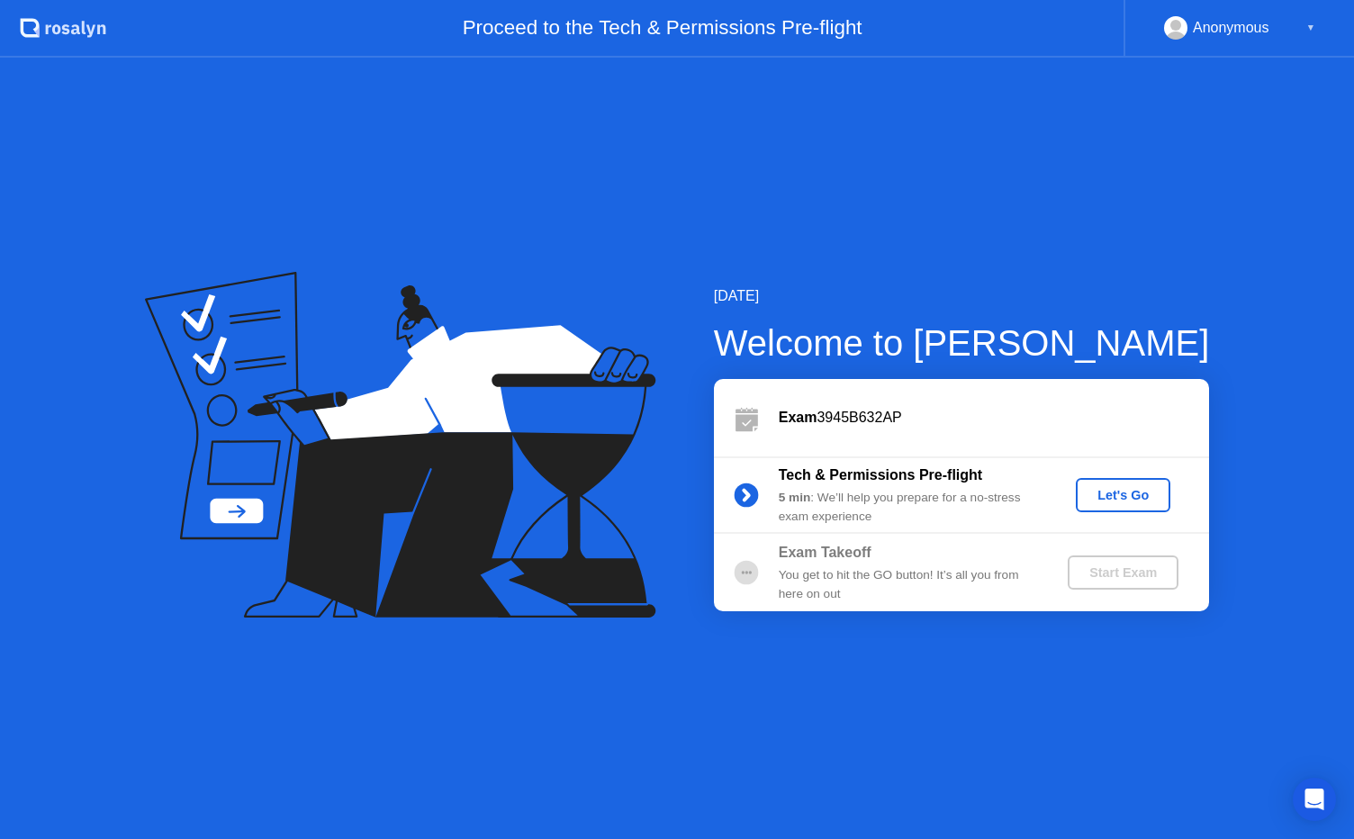
click at [1093, 491] on div "Let's Go" at bounding box center [1123, 495] width 80 height 14
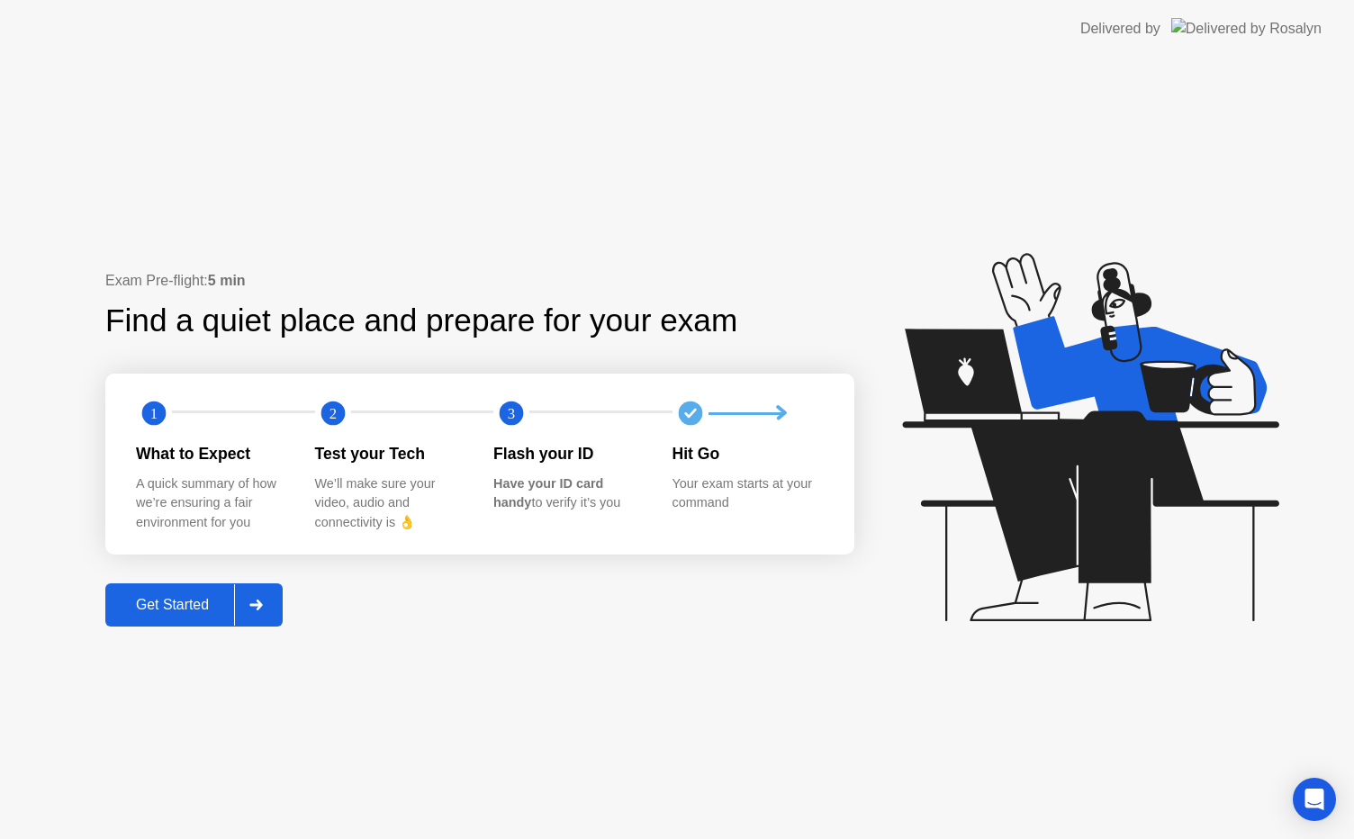
click at [202, 604] on div "Get Started" at bounding box center [172, 605] width 123 height 16
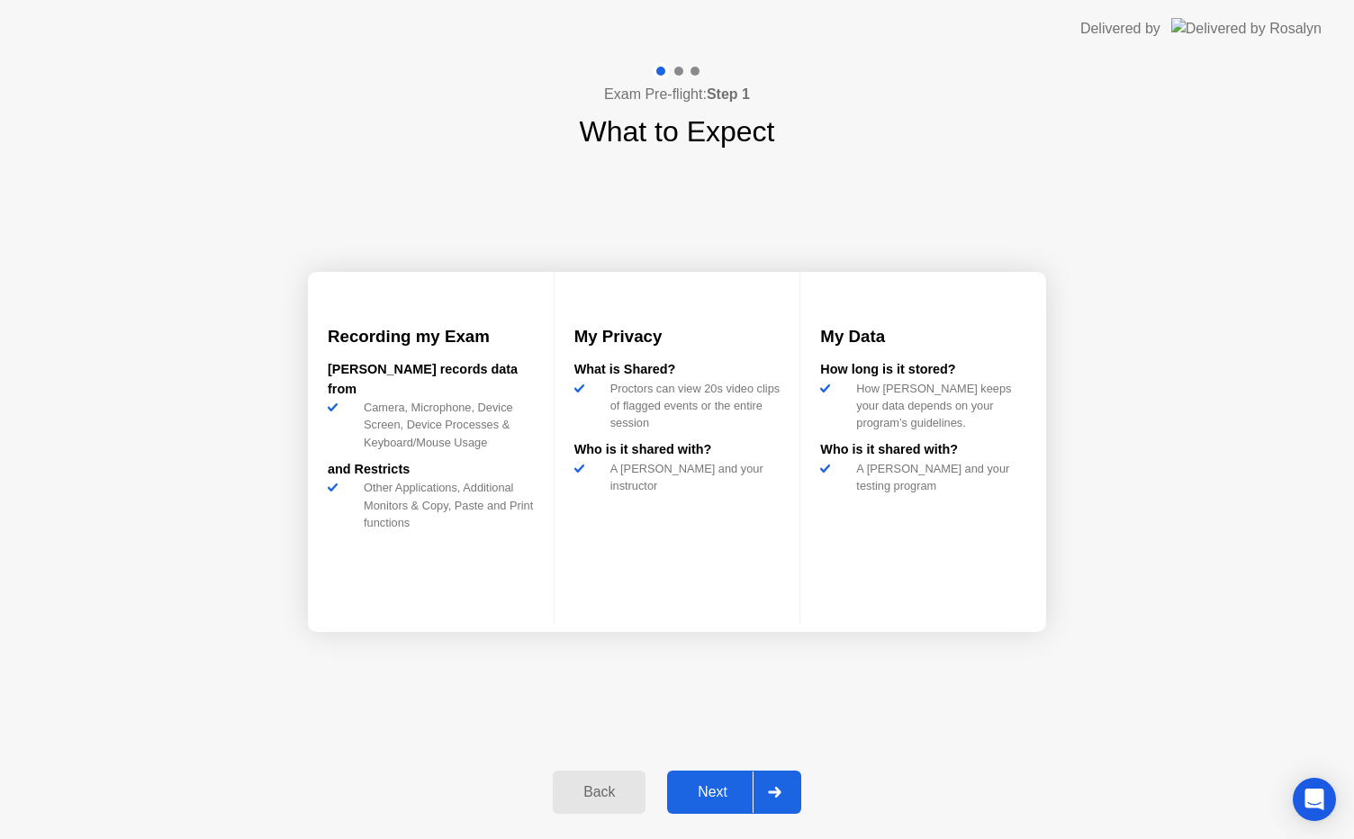
click at [697, 792] on div "Next" at bounding box center [712, 792] width 80 height 16
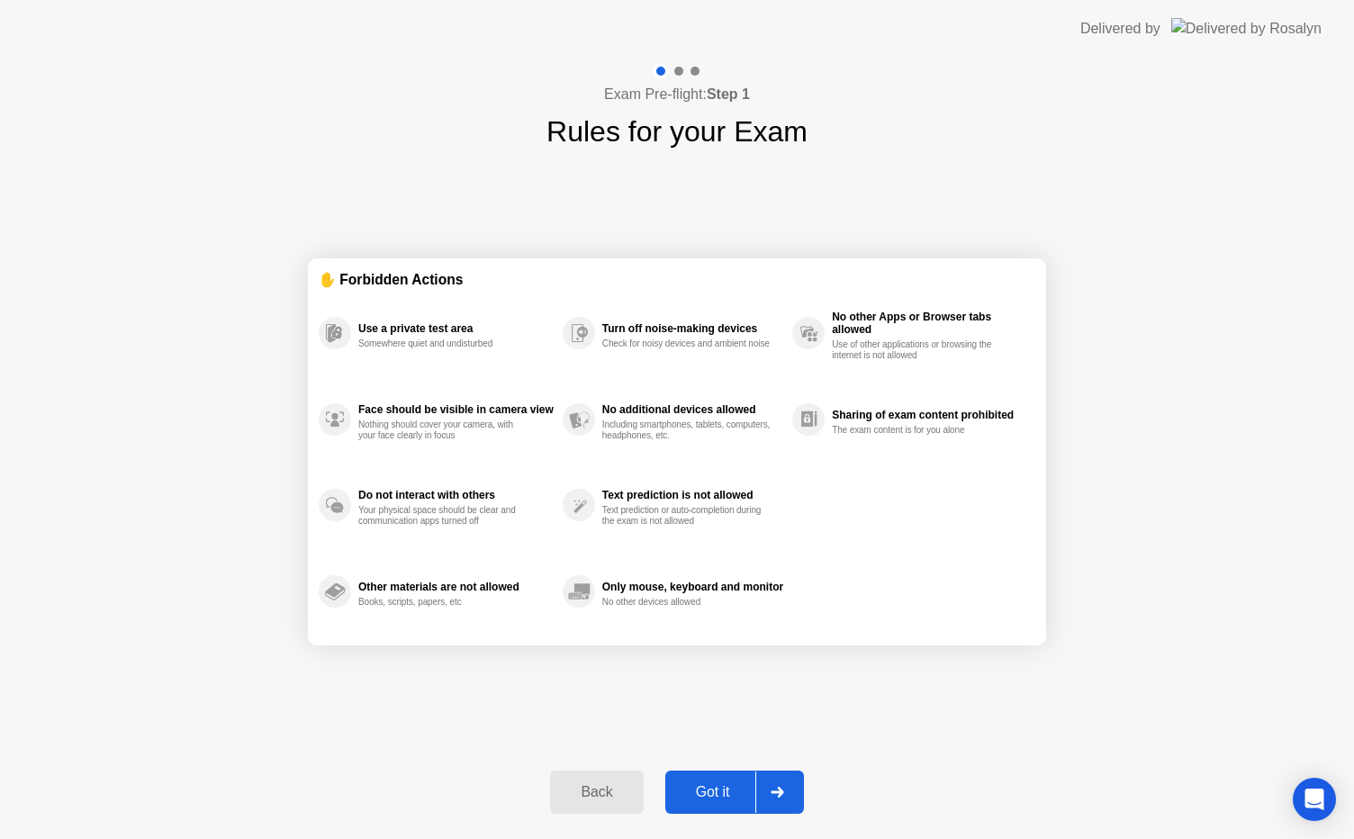
click at [697, 792] on div "Got it" at bounding box center [712, 792] width 85 height 16
select select "Available cameras"
select select "Available speakers"
select select "Available microphones"
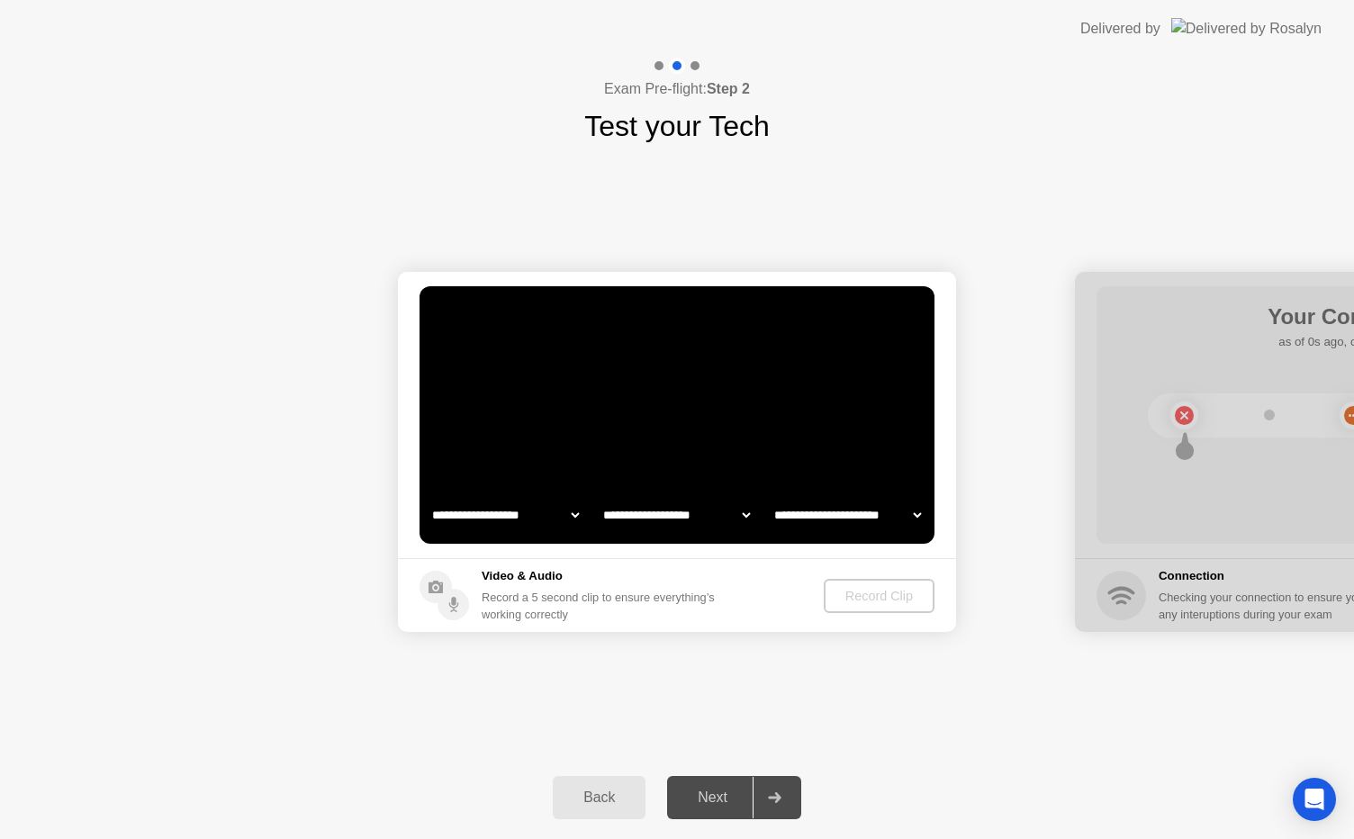
select select "*"
select select "**********"
select select "*******"
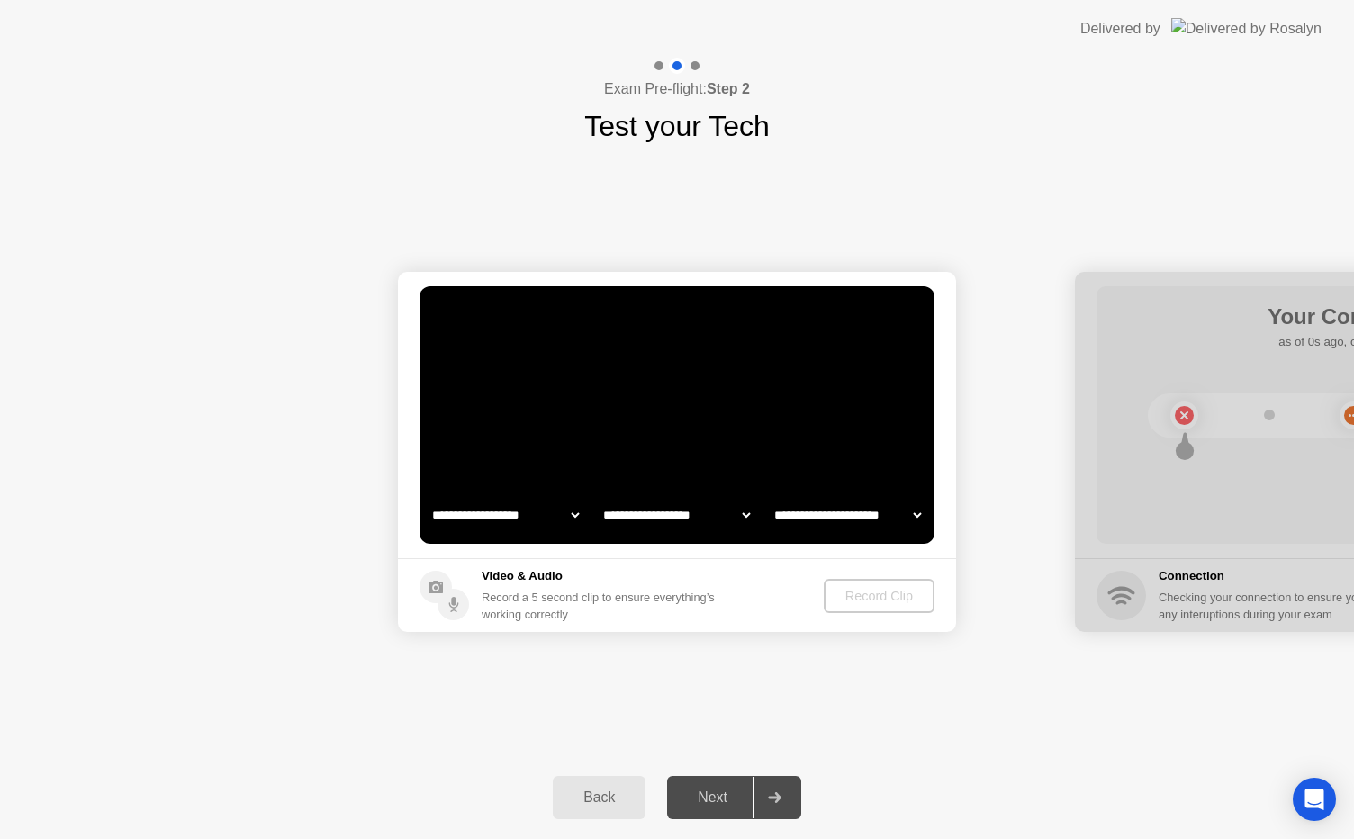
select select "*******"
click at [869, 603] on div "Record Clip" at bounding box center [880, 596] width 96 height 14
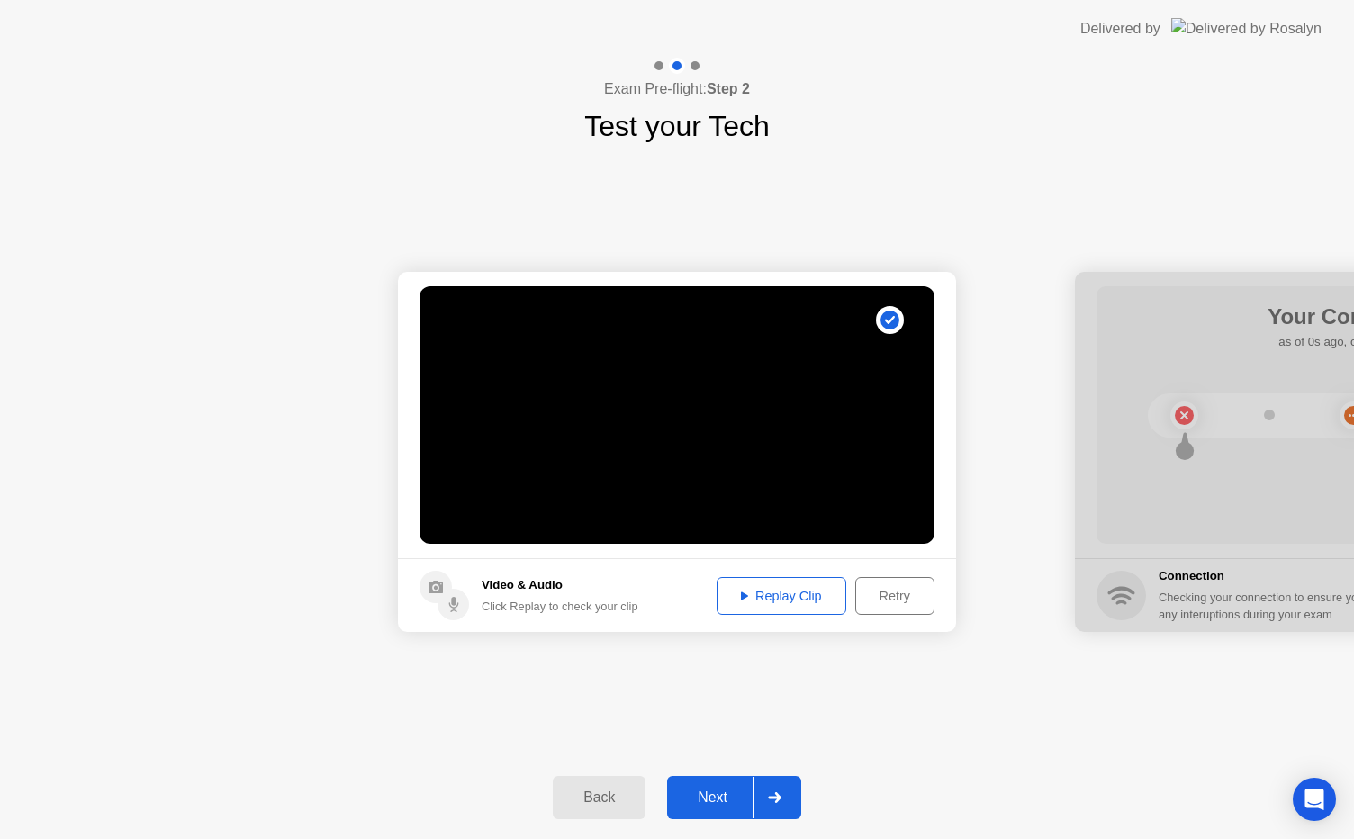
click at [718, 796] on div "Next" at bounding box center [712, 797] width 80 height 16
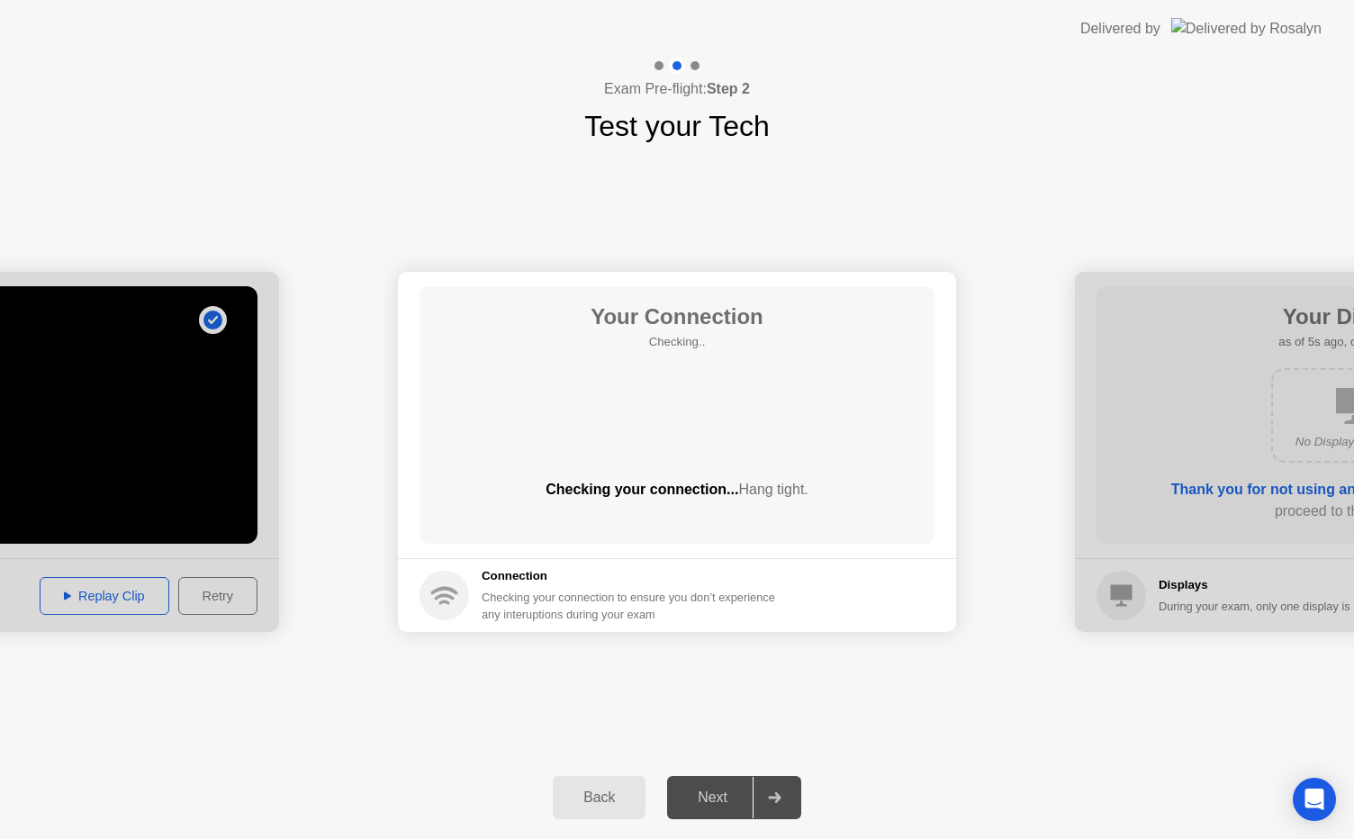
click at [718, 796] on div "Next" at bounding box center [712, 797] width 80 height 16
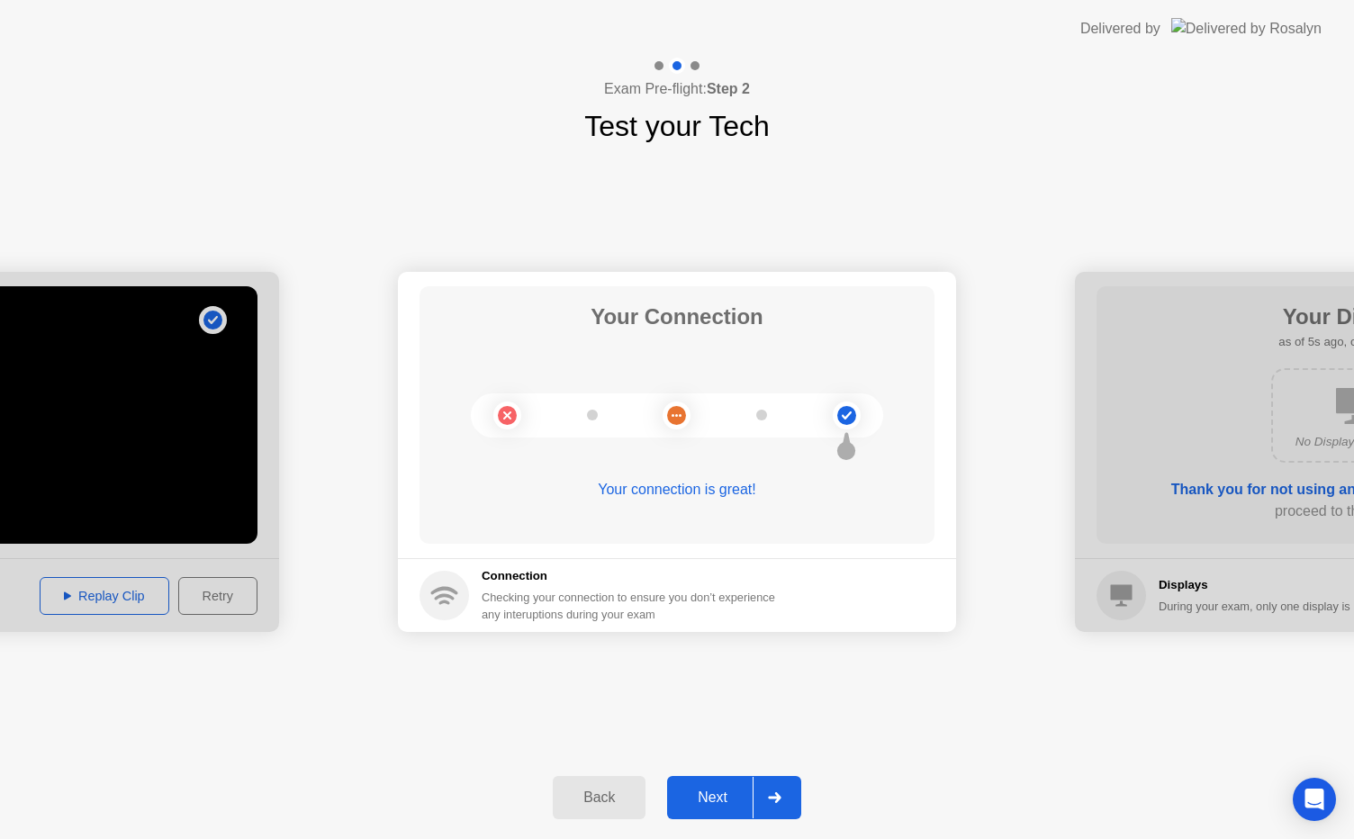
click at [717, 796] on div "Next" at bounding box center [712, 797] width 80 height 16
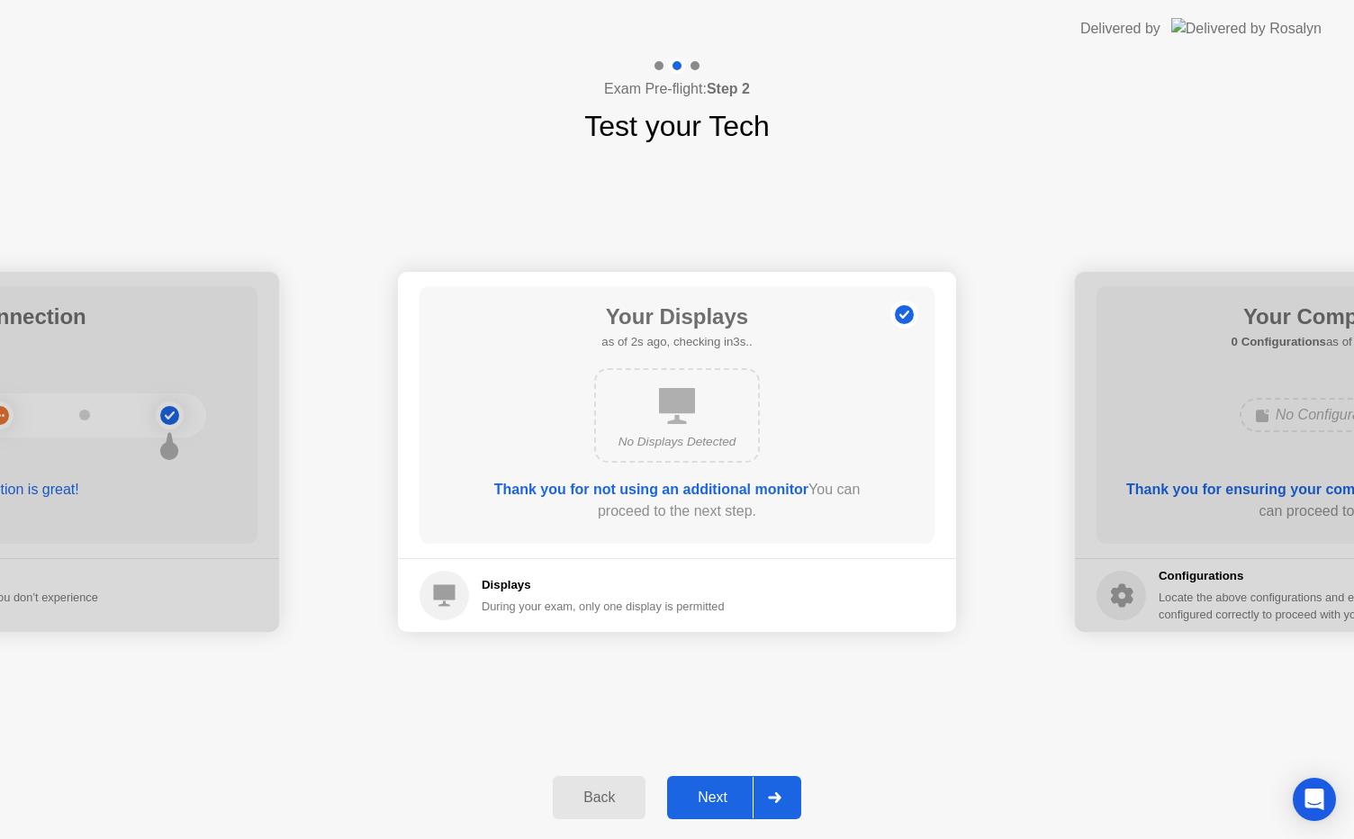
click at [717, 796] on div "Next" at bounding box center [712, 797] width 80 height 16
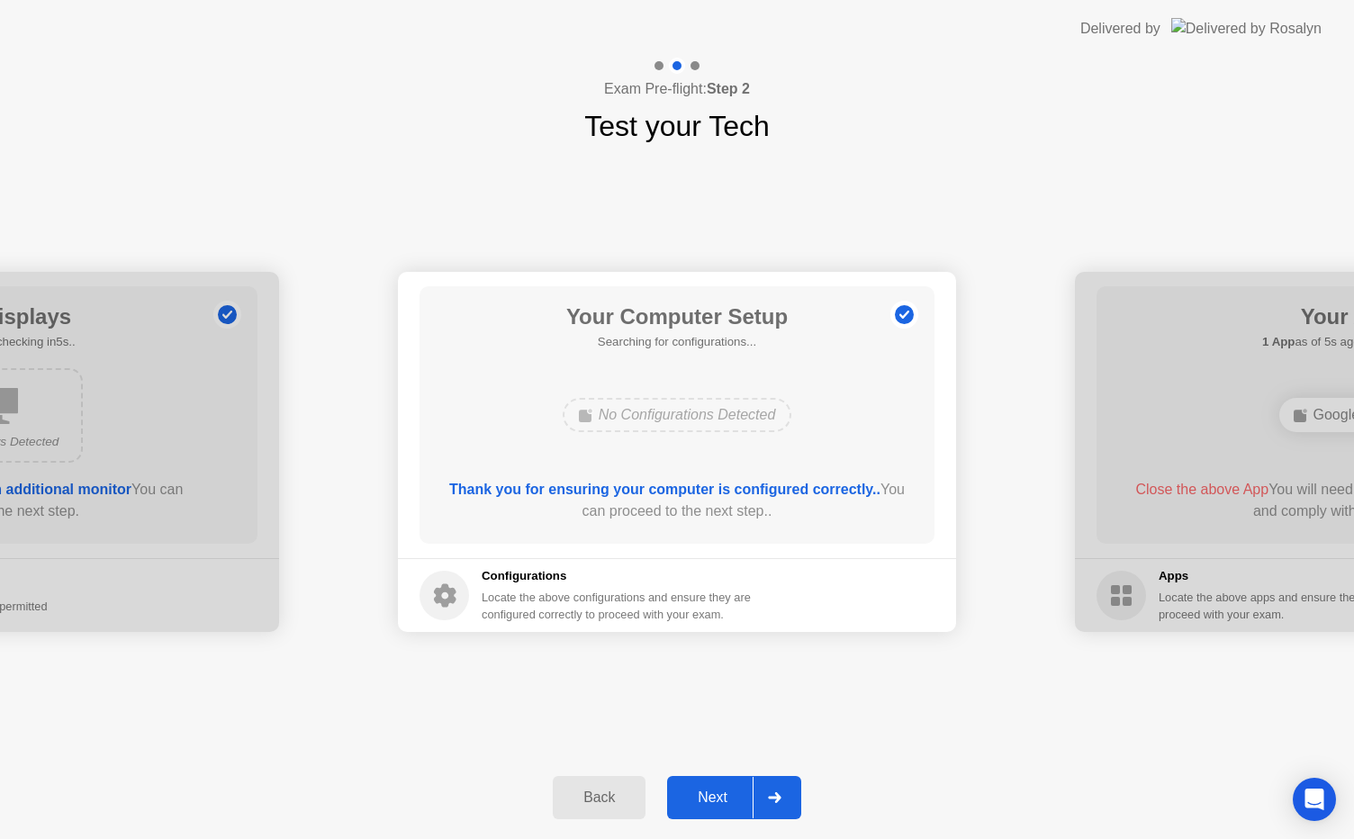
click at [717, 796] on div "Next" at bounding box center [712, 797] width 80 height 16
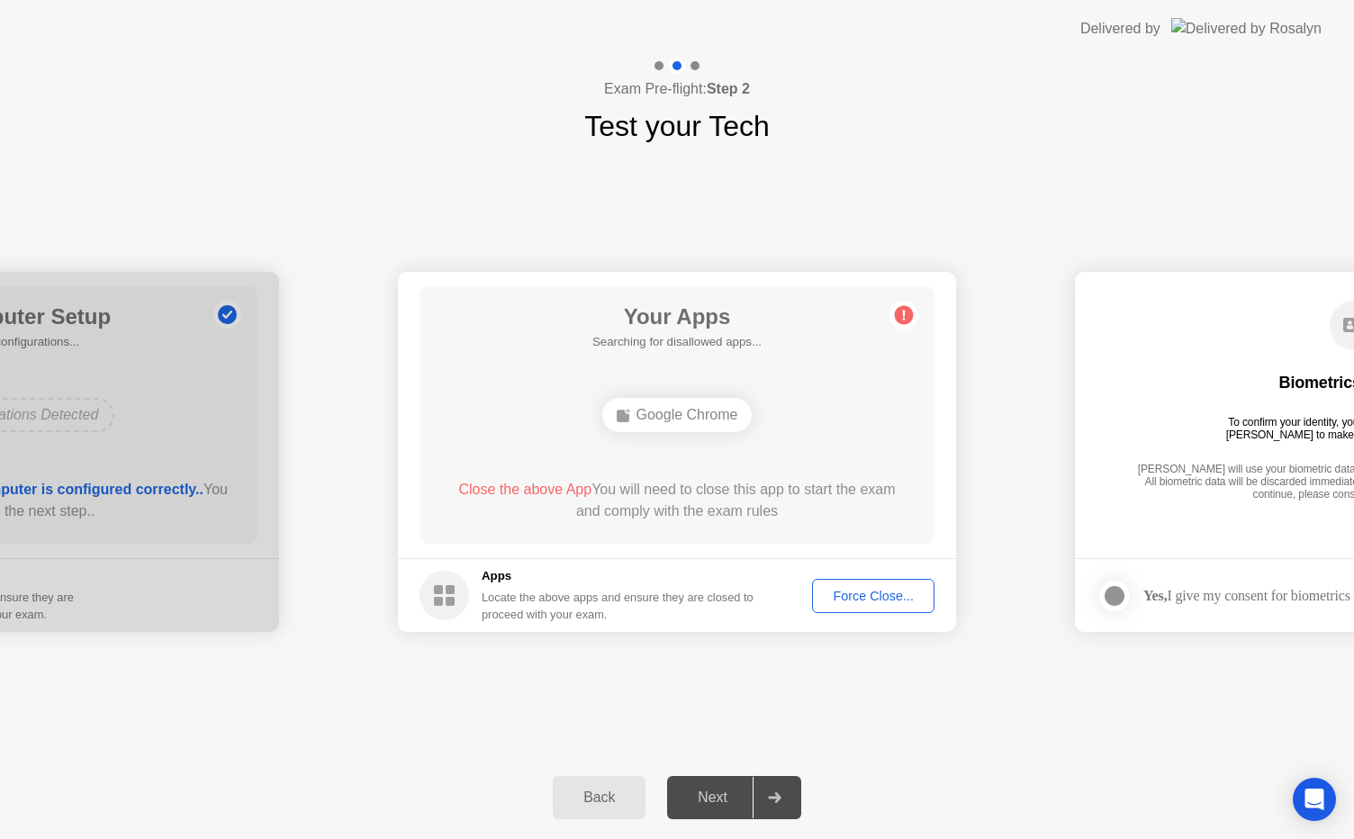
click at [717, 796] on div "Next" at bounding box center [712, 797] width 80 height 16
click at [696, 798] on div "Next" at bounding box center [712, 797] width 80 height 16
click at [709, 792] on div "Next" at bounding box center [712, 797] width 80 height 16
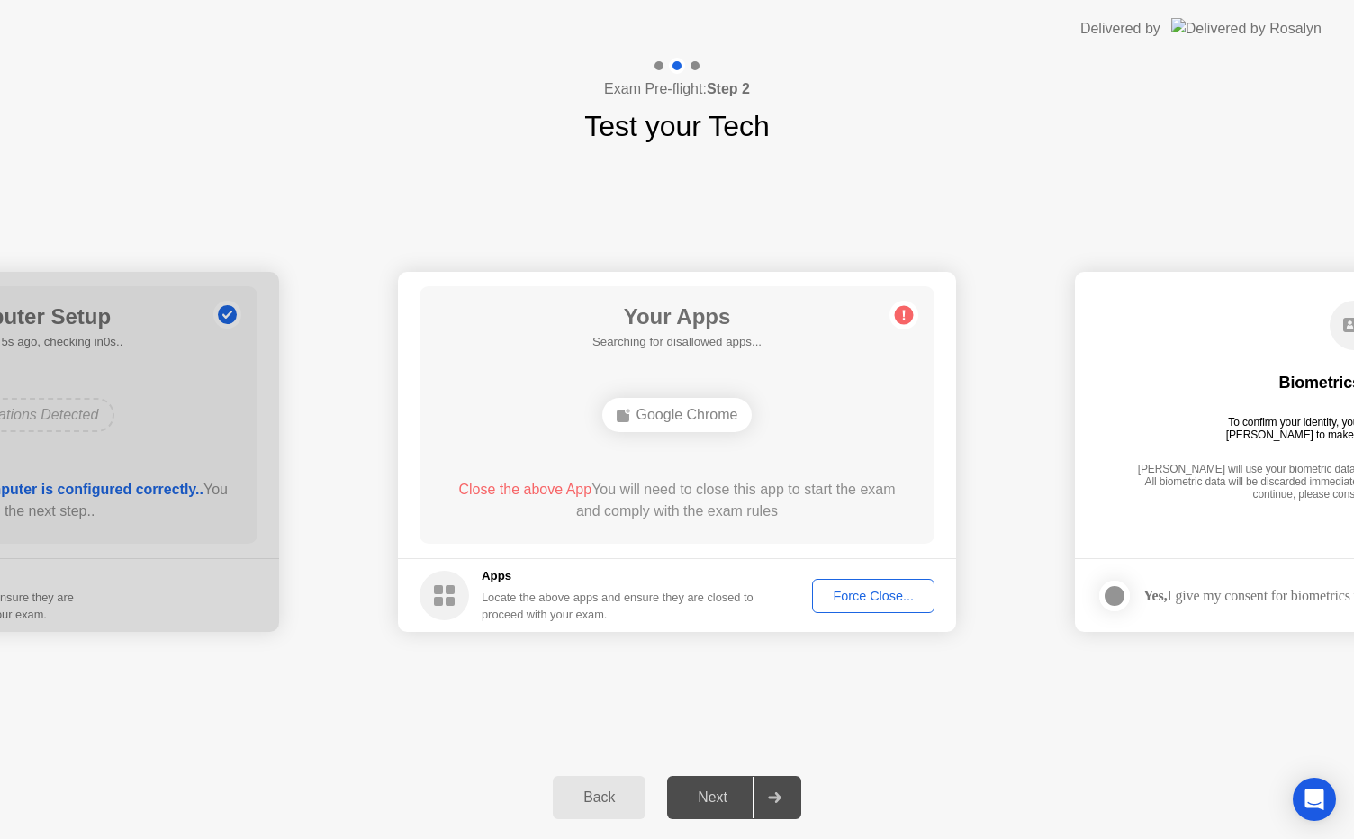
click at [709, 792] on div "Next" at bounding box center [712, 797] width 80 height 16
click at [948, 535] on main "Your Apps Searching for disallowed apps... Google Chrome Close the above App Yo…" at bounding box center [677, 415] width 558 height 286
click at [866, 596] on div "Force Close..." at bounding box center [873, 596] width 110 height 14
click at [708, 790] on div "Next" at bounding box center [712, 797] width 80 height 16
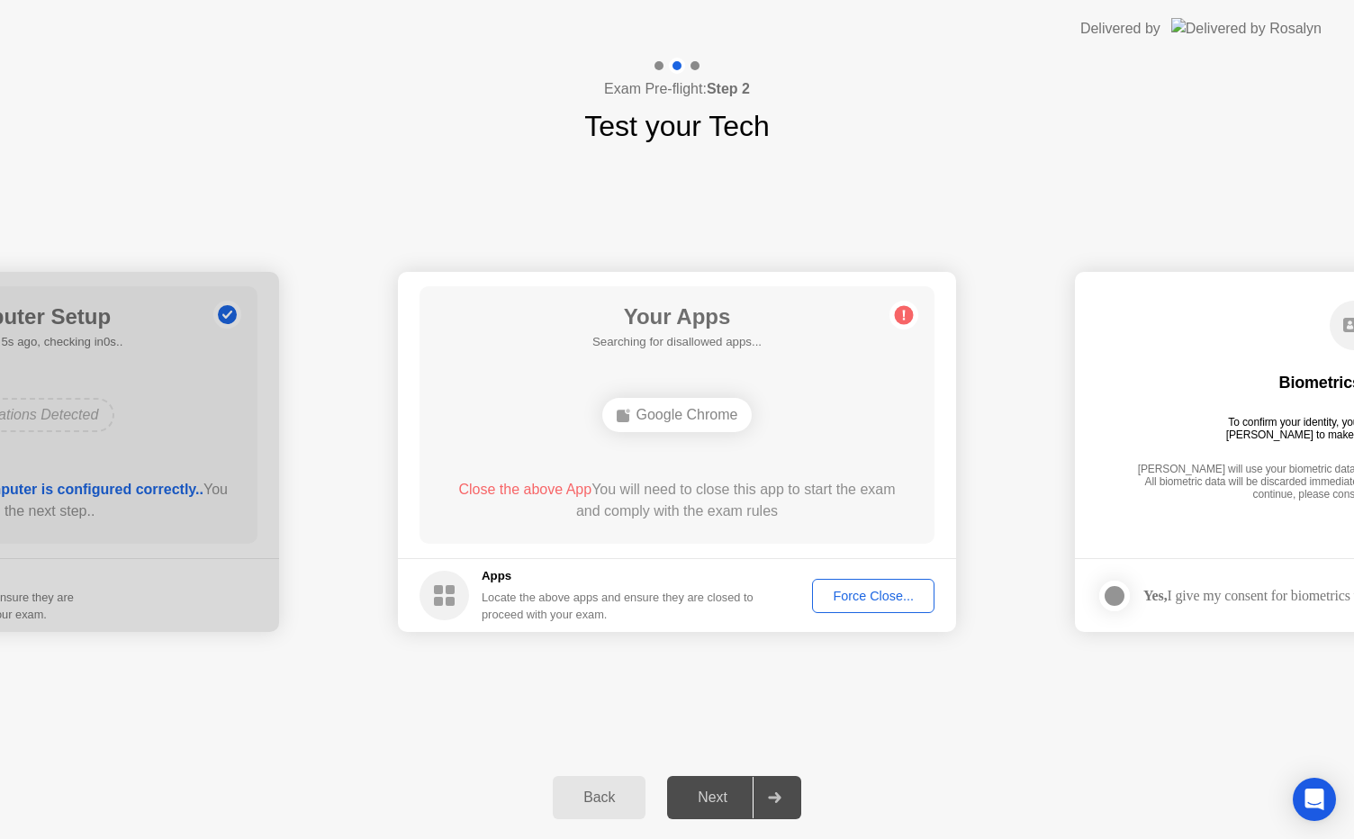
click at [706, 797] on div "Next" at bounding box center [712, 797] width 80 height 16
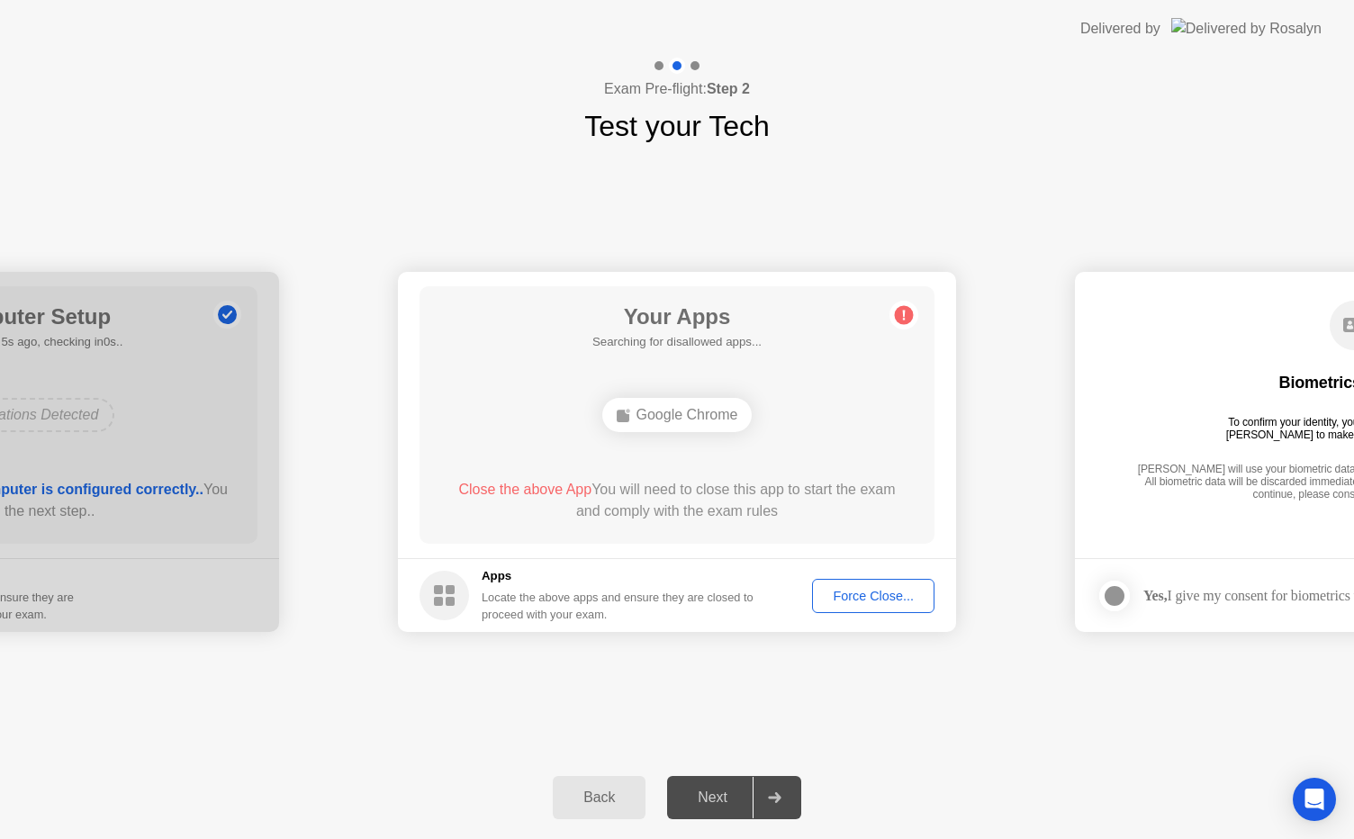
drag, startPoint x: 706, startPoint y: 797, endPoint x: 787, endPoint y: 632, distance: 184.3
click at [787, 632] on div "**********" at bounding box center [677, 448] width 1354 height 781
click at [866, 593] on div "Force Close..." at bounding box center [873, 596] width 110 height 14
click at [701, 801] on div "Next" at bounding box center [712, 797] width 80 height 16
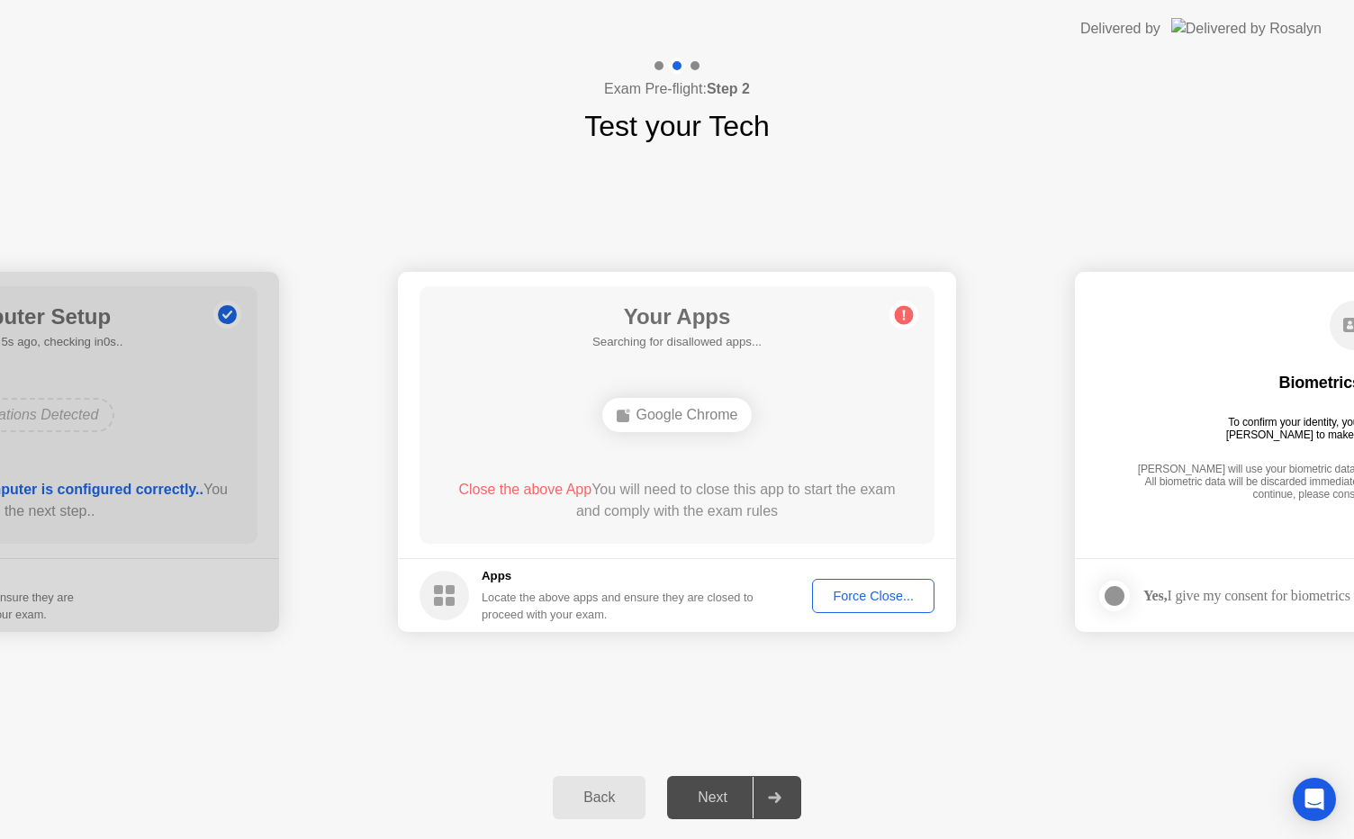
click at [701, 801] on div "Next" at bounding box center [712, 797] width 80 height 16
click at [758, 808] on div at bounding box center [773, 797] width 43 height 41
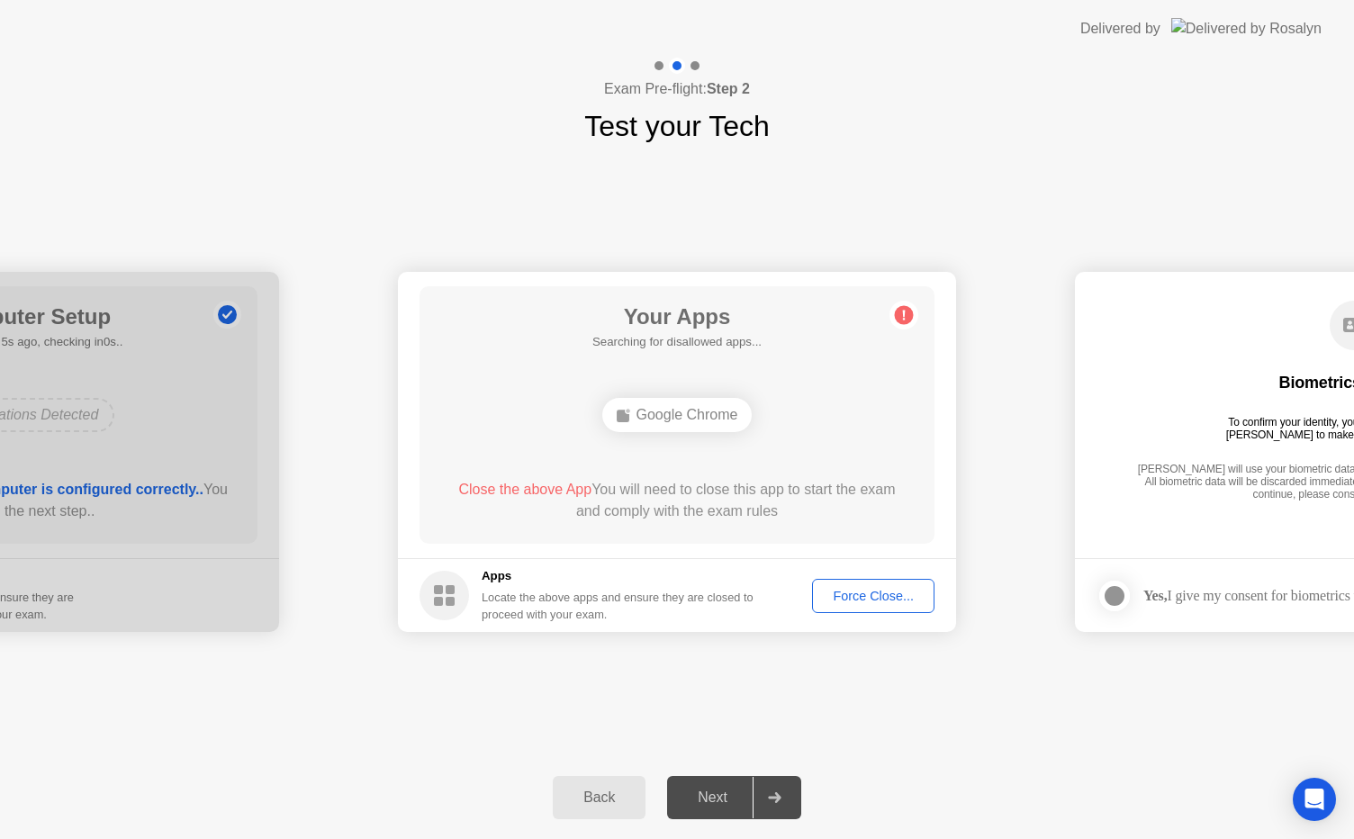
drag, startPoint x: 758, startPoint y: 808, endPoint x: 834, endPoint y: 708, distance: 125.8
click at [834, 708] on div "**********" at bounding box center [677, 448] width 1354 height 781
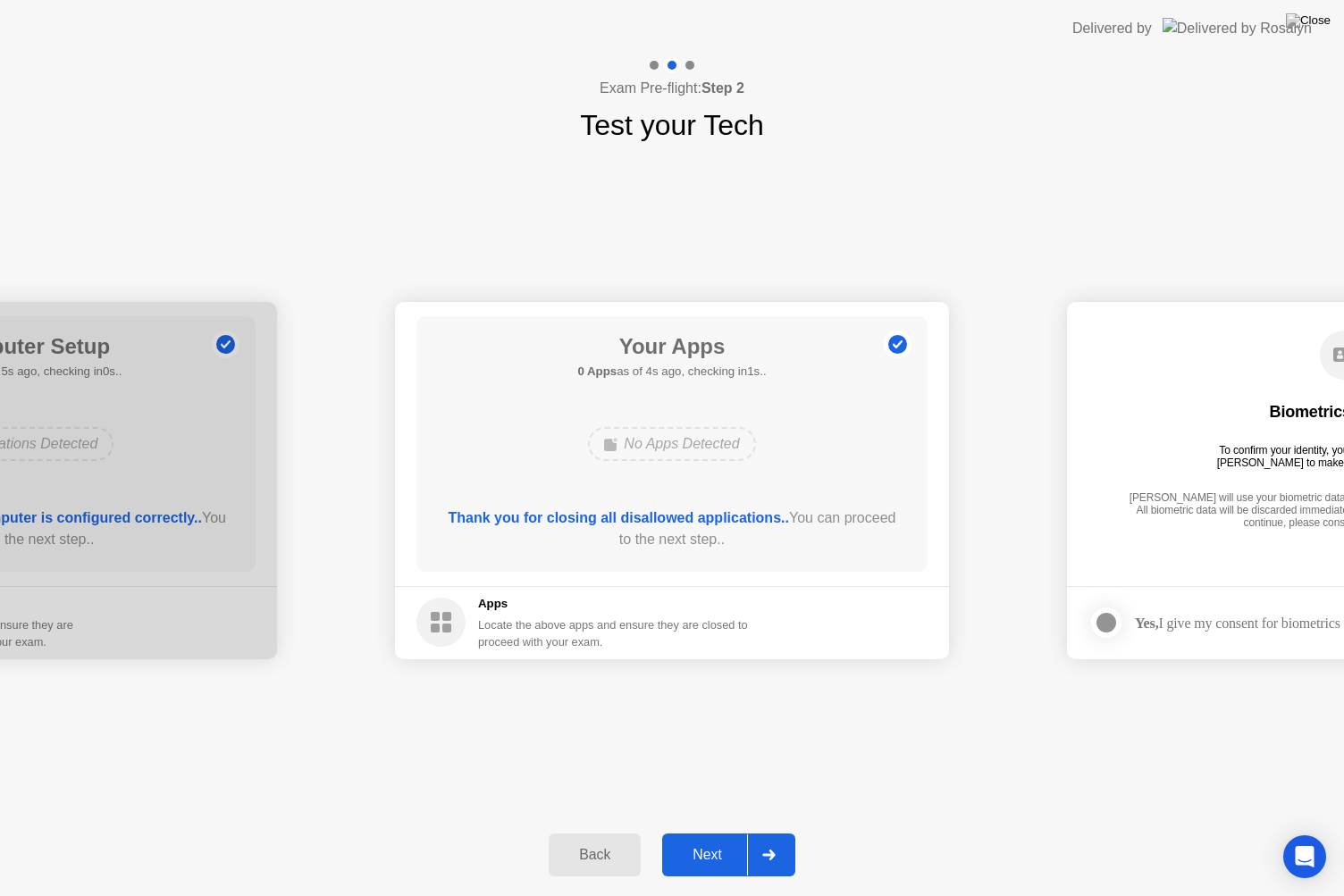
click at [704, 832] on div "Next" at bounding box center [707, 854] width 79 height 16
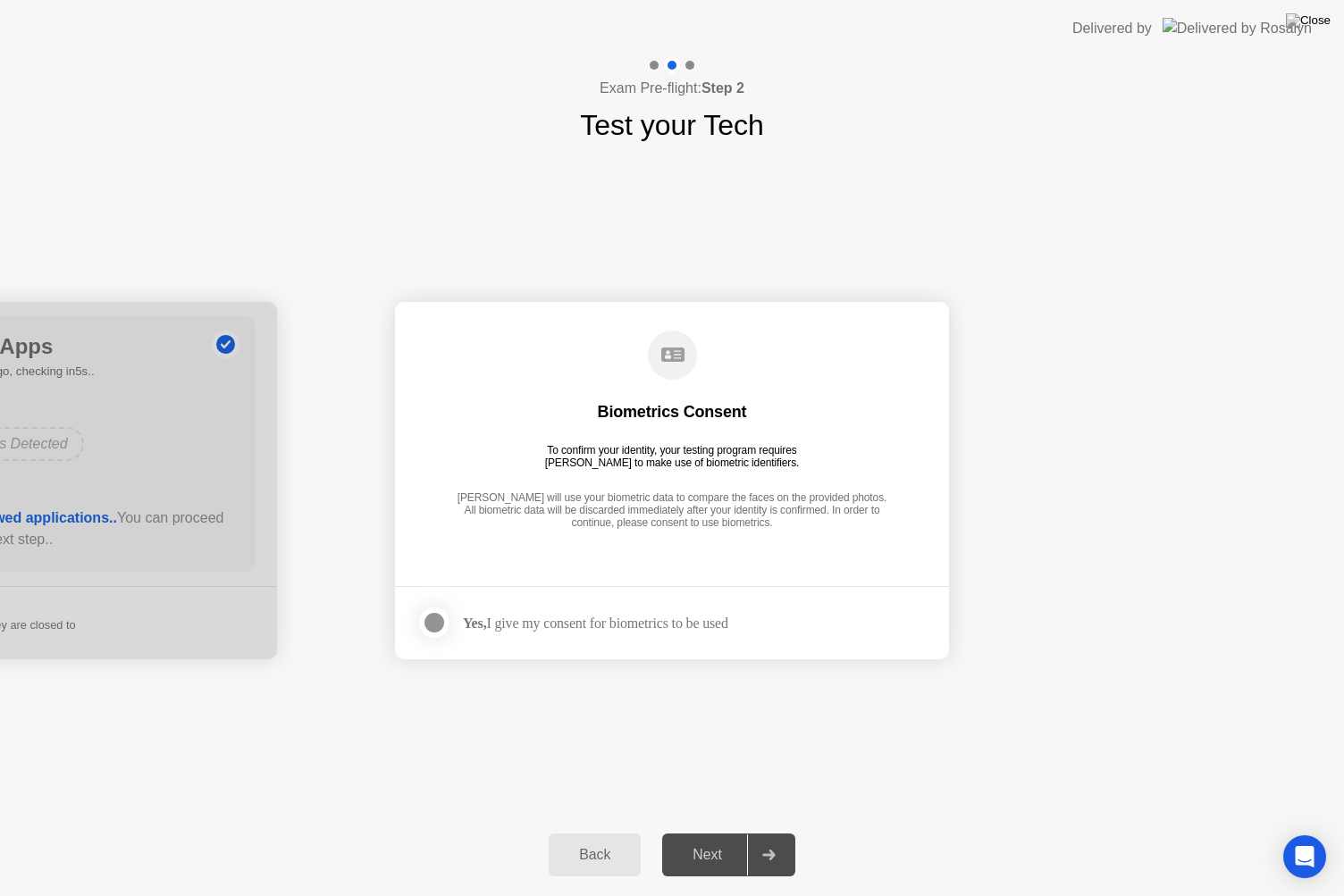
click at [704, 832] on div "Next" at bounding box center [707, 854] width 79 height 16
click at [440, 629] on div at bounding box center [435, 622] width 22 height 22
click at [701, 832] on div "Next" at bounding box center [707, 854] width 79 height 16
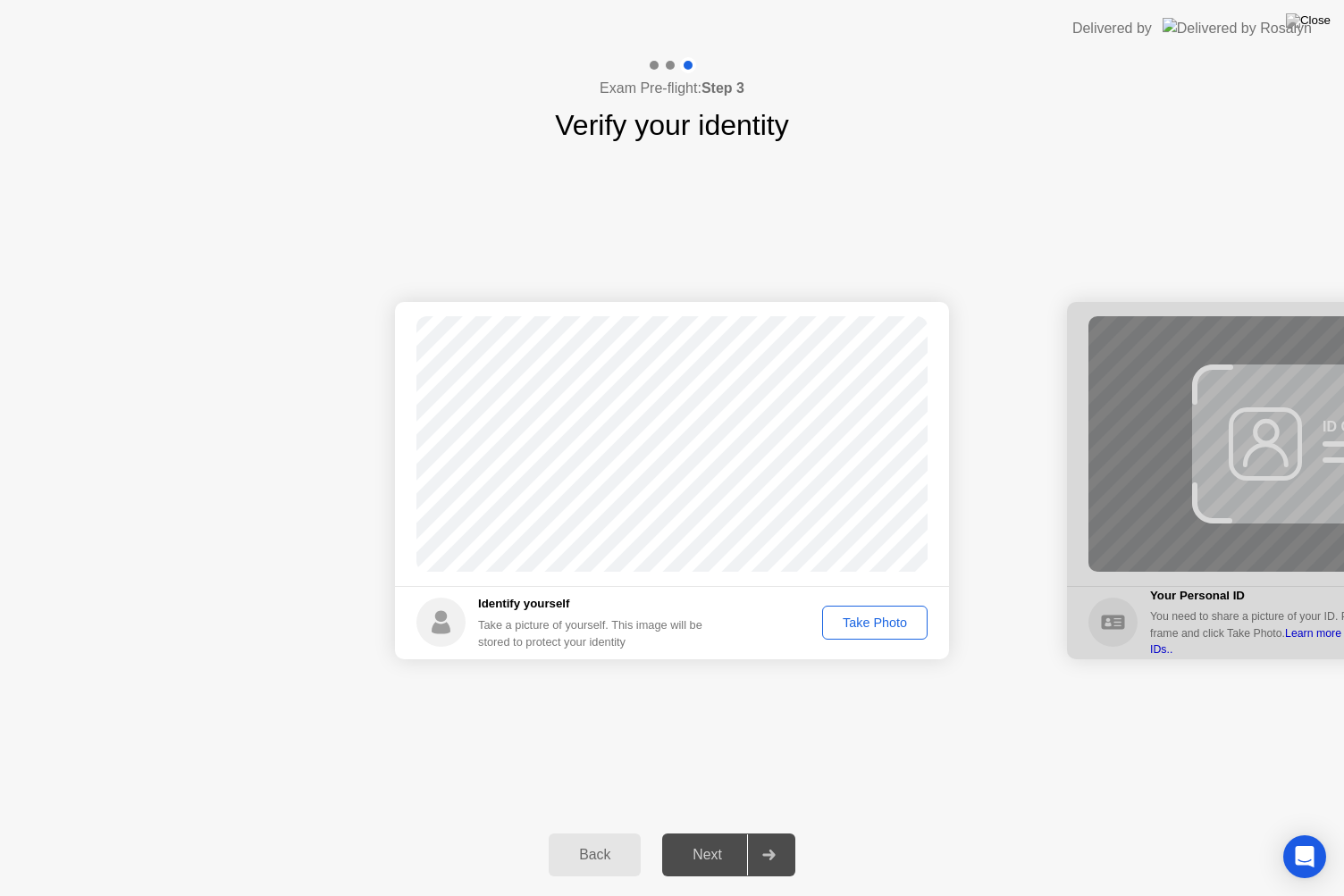
click at [885, 625] on div "Take Photo" at bounding box center [874, 622] width 93 height 14
click at [699, 832] on div "Next" at bounding box center [707, 854] width 79 height 16
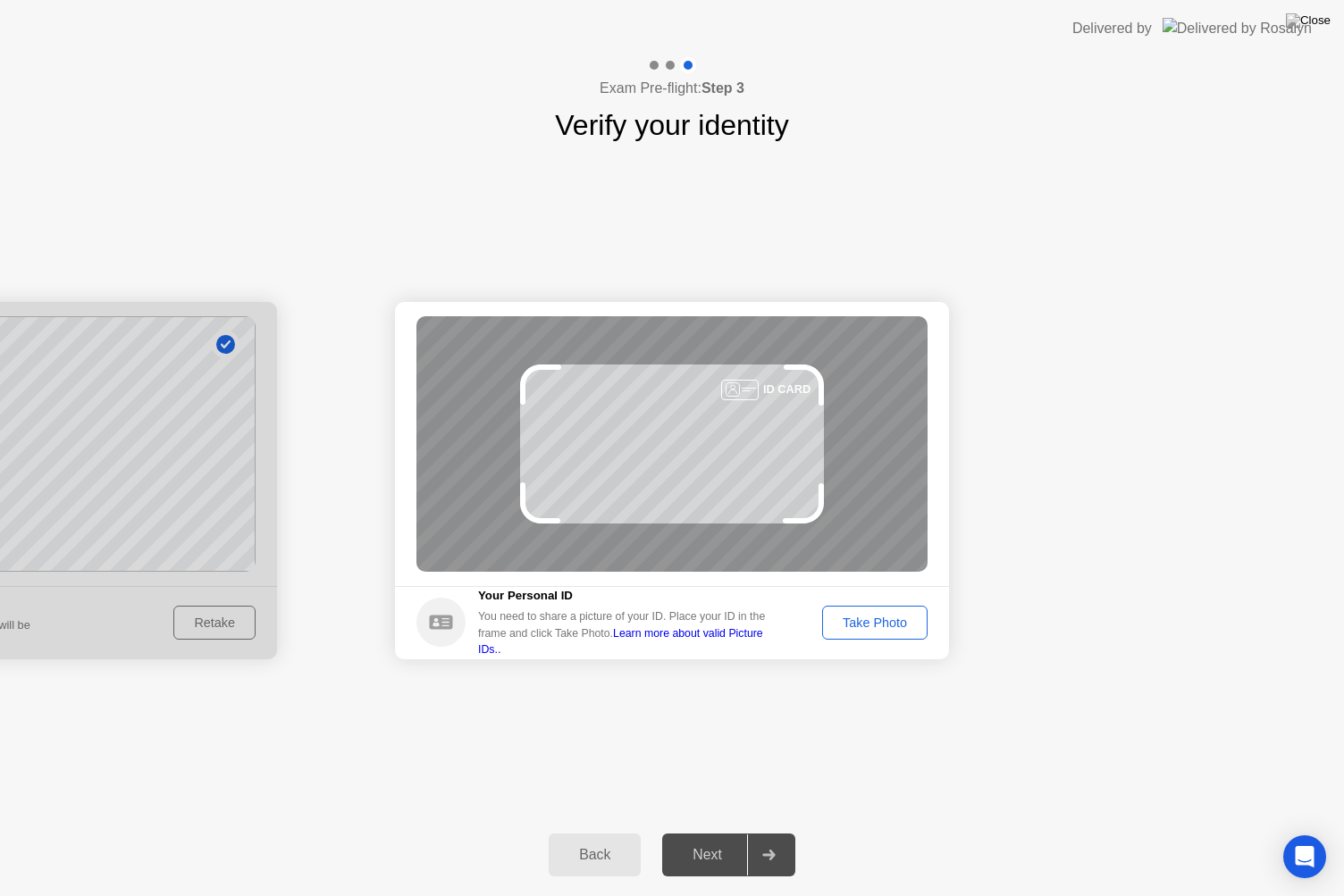
click at [699, 832] on div "Next" at bounding box center [707, 854] width 79 height 16
click at [879, 627] on div "Take Photo" at bounding box center [874, 622] width 93 height 14
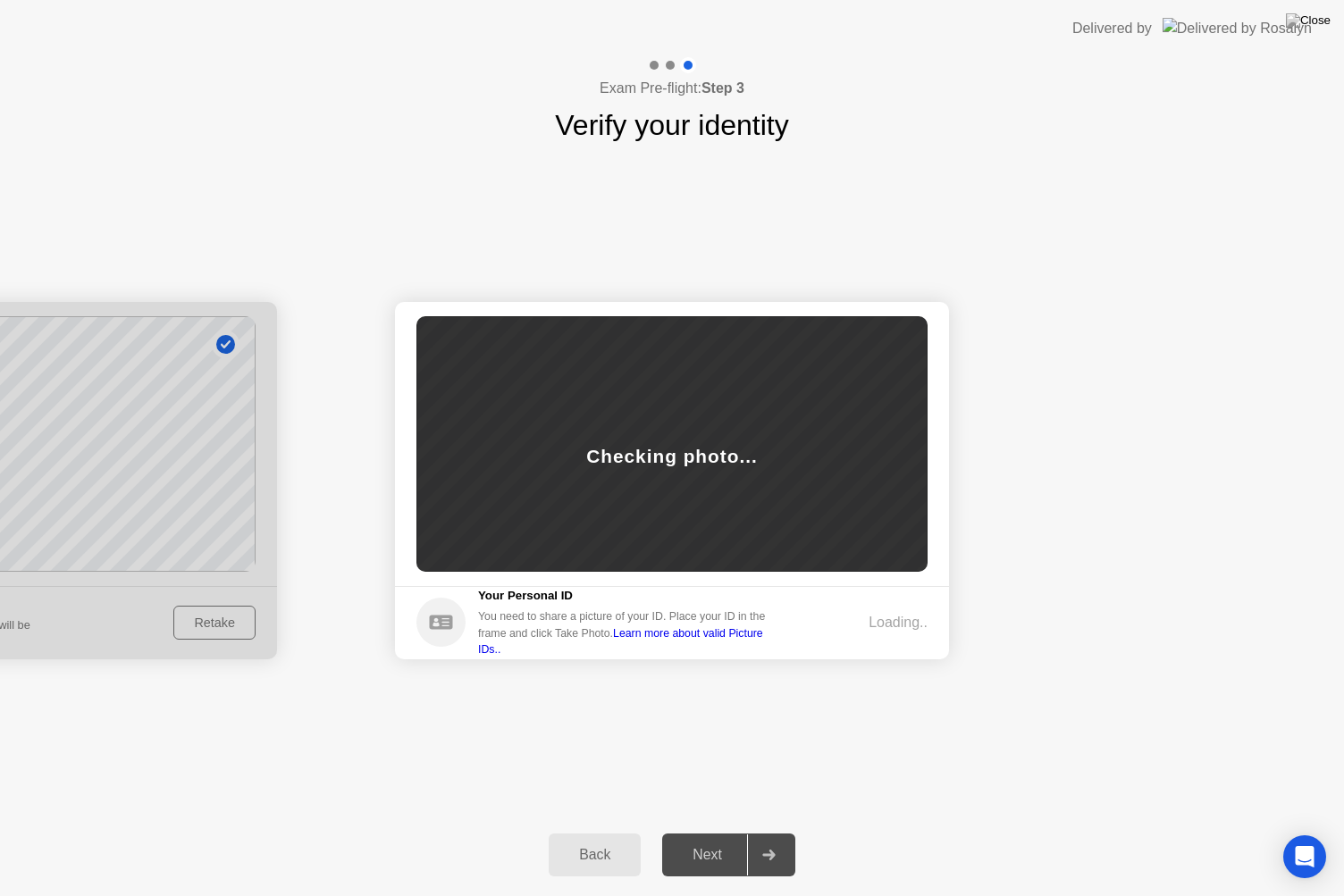
click at [879, 627] on div "Loading.." at bounding box center [897, 622] width 59 height 22
click at [699, 832] on div "Next" at bounding box center [707, 854] width 79 height 16
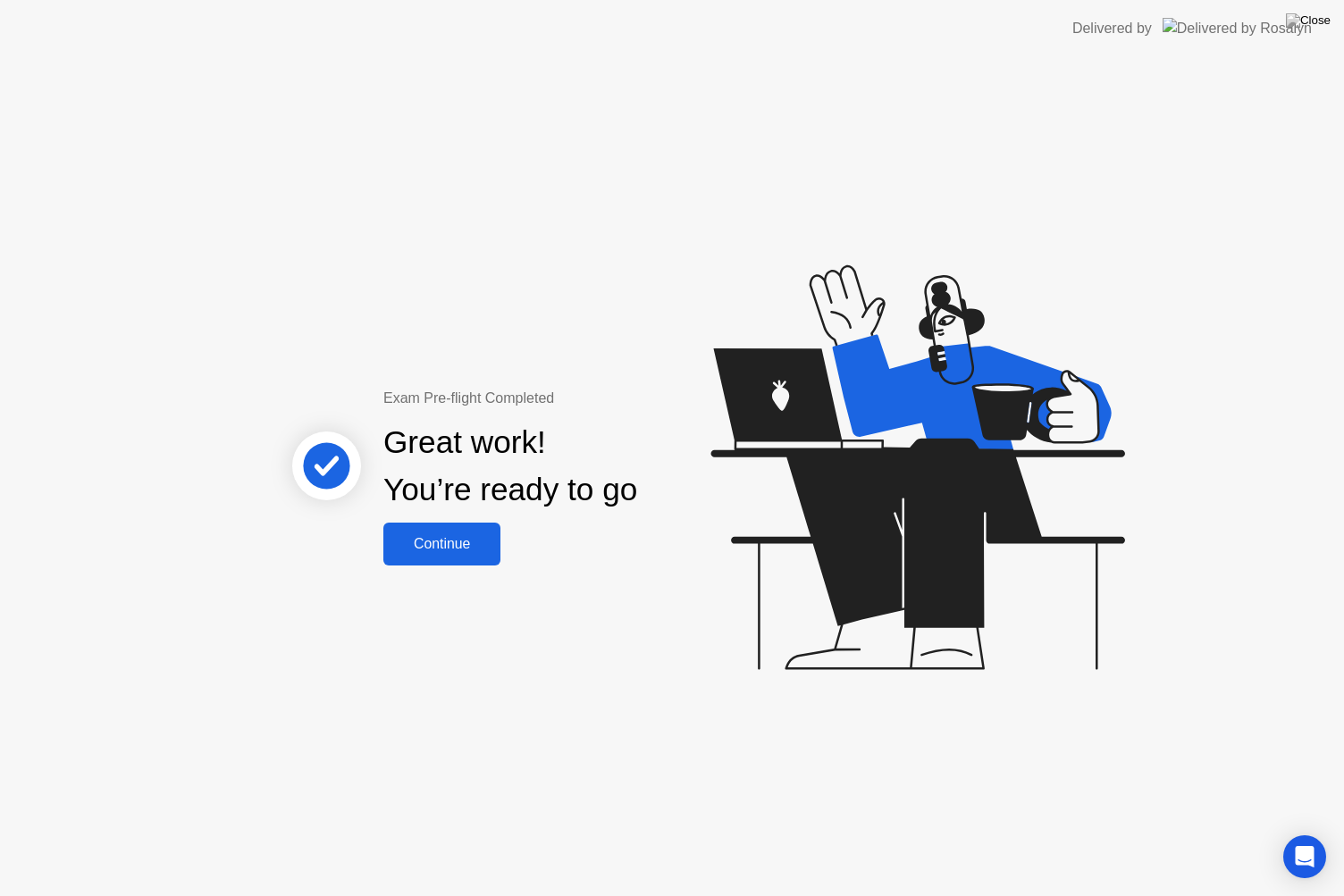
click at [441, 552] on div "Continue" at bounding box center [441, 544] width 106 height 16
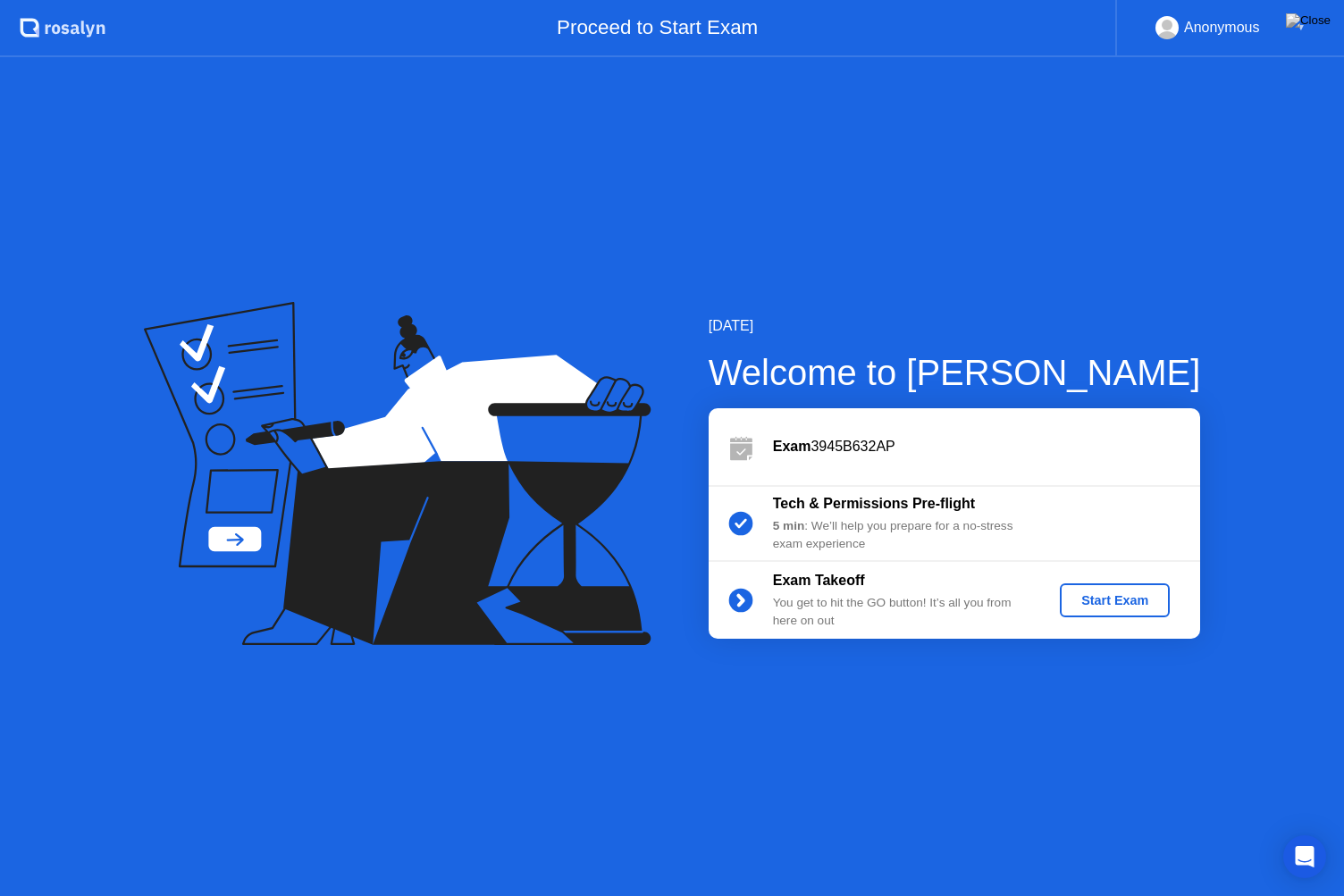
click at [1115, 595] on div "Start Exam" at bounding box center [1115, 600] width 95 height 14
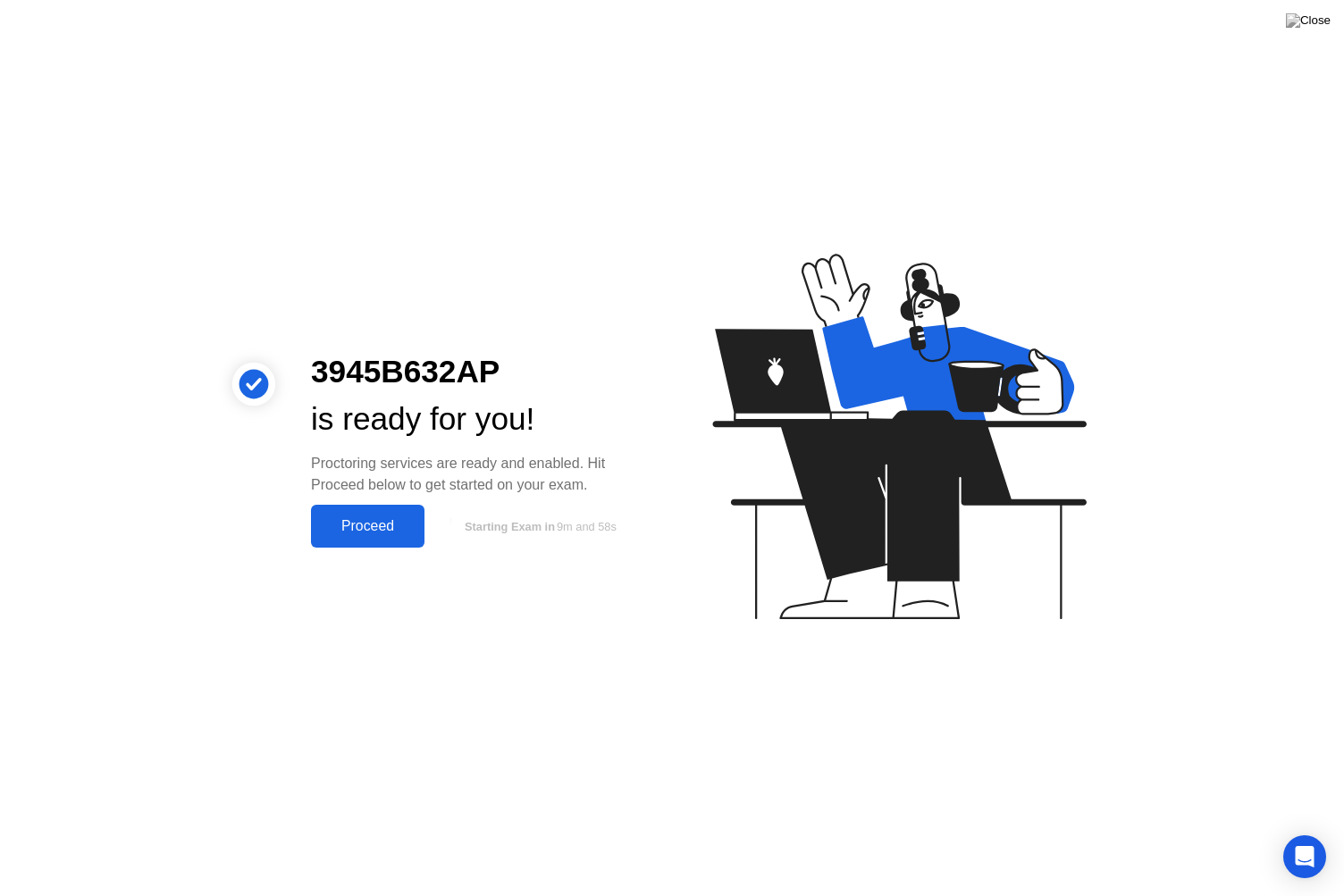
click at [363, 529] on div "Proceed" at bounding box center [367, 526] width 102 height 16
